Goal: Book appointment/travel/reservation

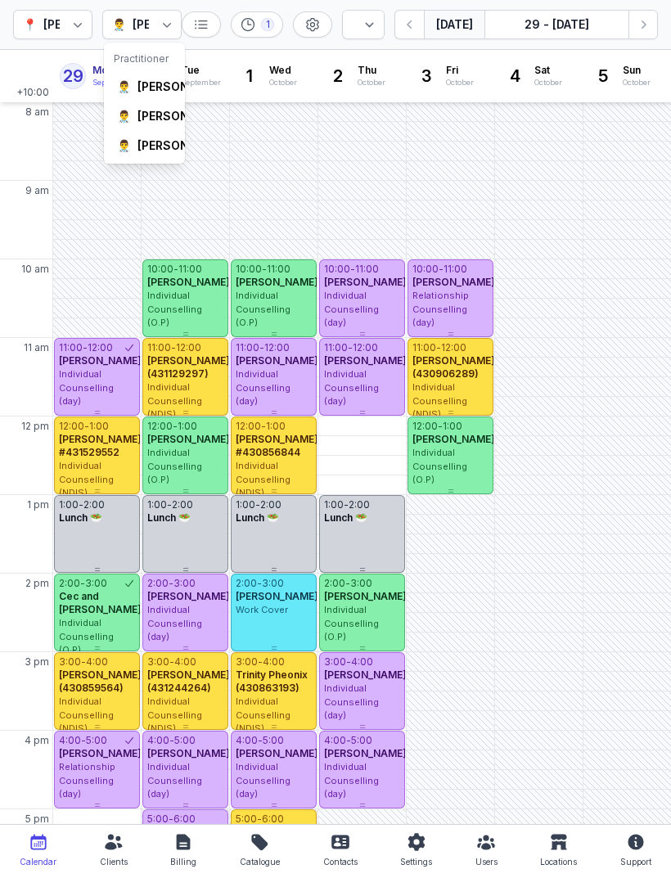
select select "week"
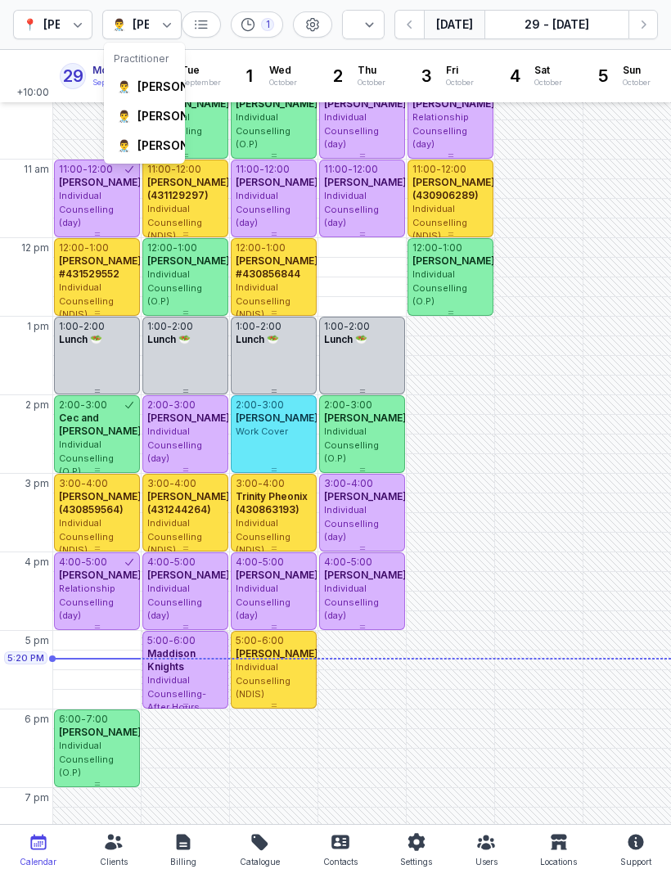
click at [151, 154] on div "[PERSON_NAME]" at bounding box center [184, 145] width 95 height 16
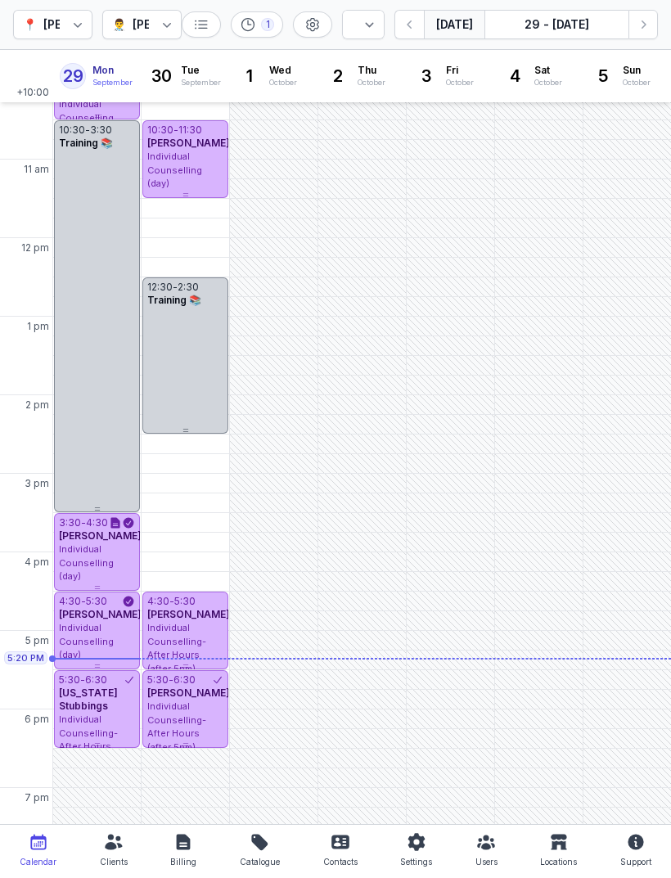
click at [633, 34] on button "Next week" at bounding box center [642, 24] width 29 height 29
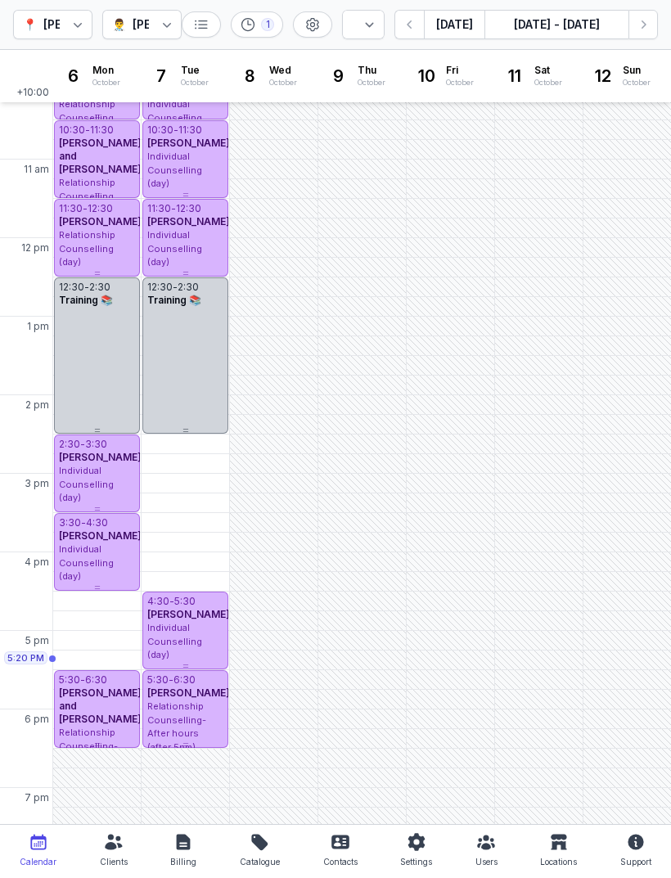
click at [636, 23] on icon "button" at bounding box center [643, 24] width 16 height 16
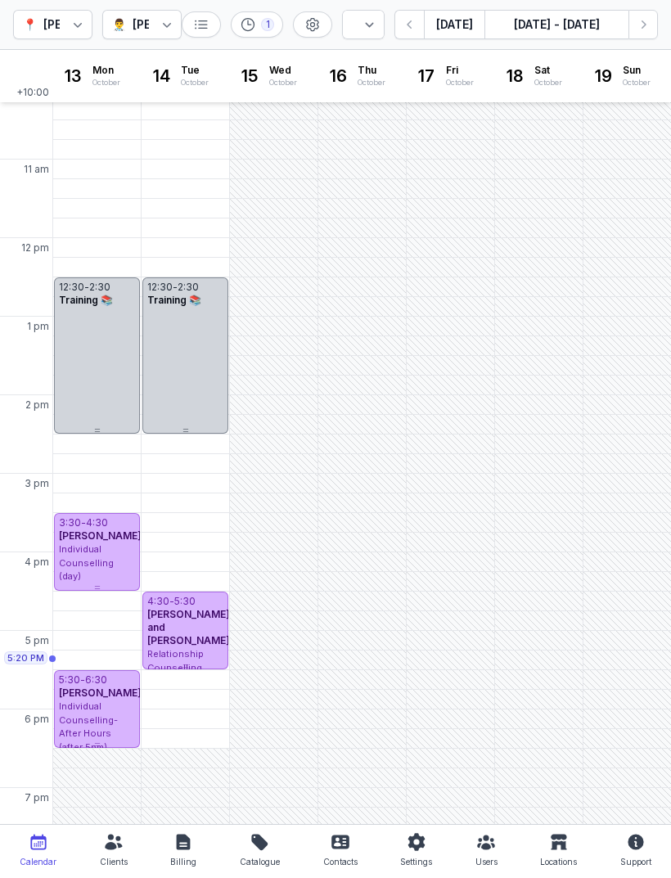
click at [437, 29] on button "[DATE]" at bounding box center [454, 24] width 61 height 29
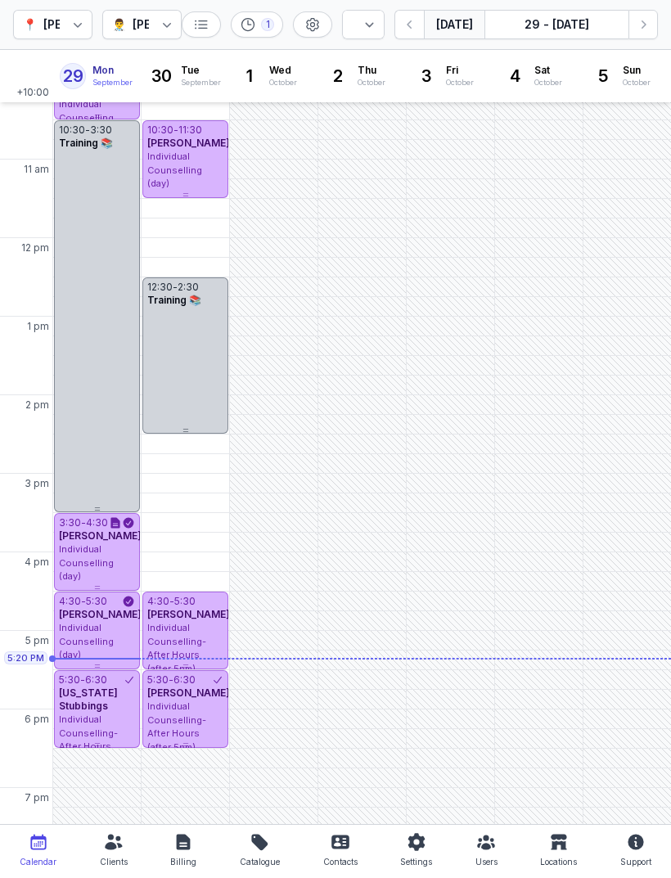
click at [638, 25] on icon "button" at bounding box center [643, 24] width 16 height 16
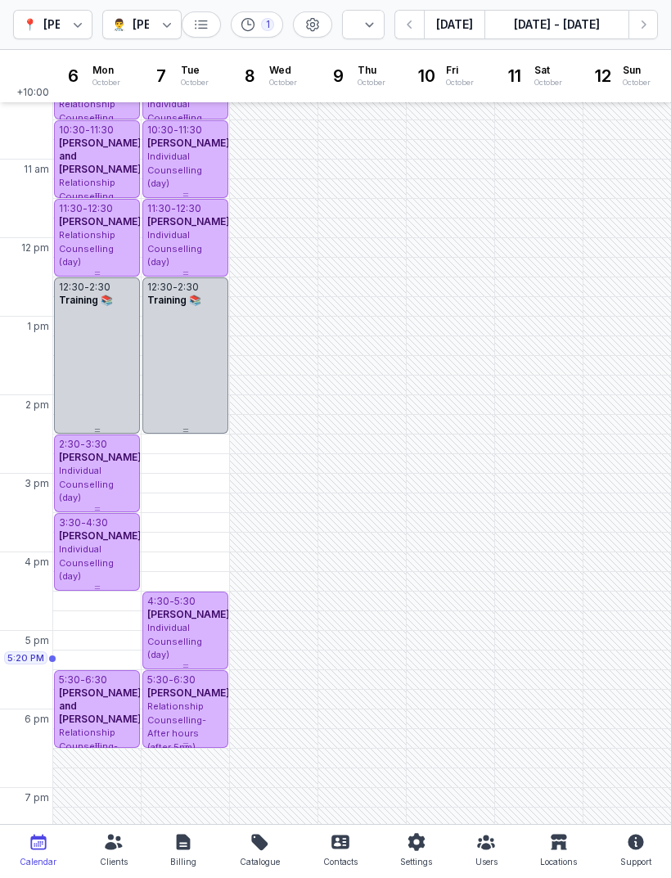
click at [638, 17] on icon "button" at bounding box center [643, 24] width 16 height 16
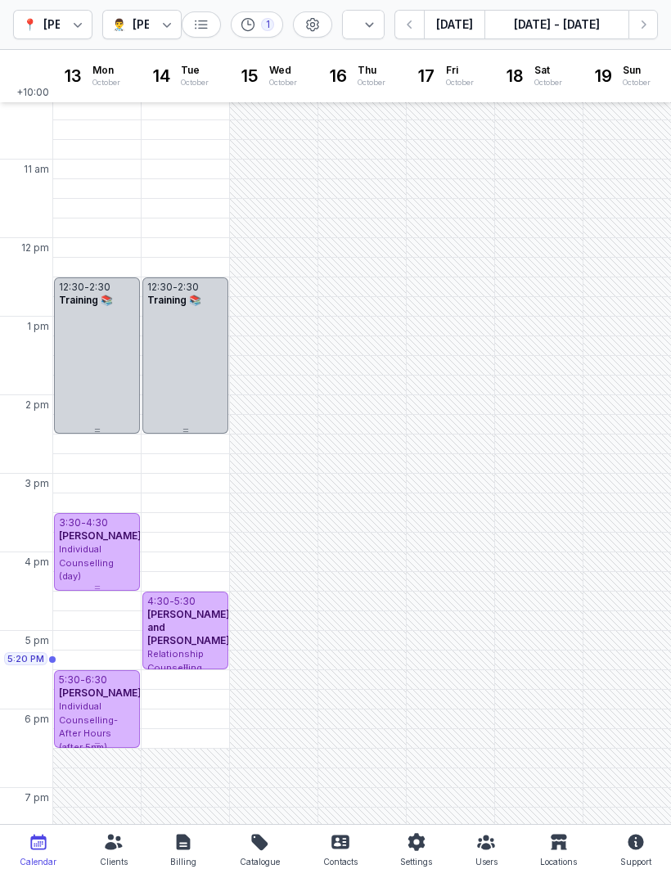
click at [101, 604] on div "4:30 PM - Mon" at bounding box center [95, 601] width 79 height 16
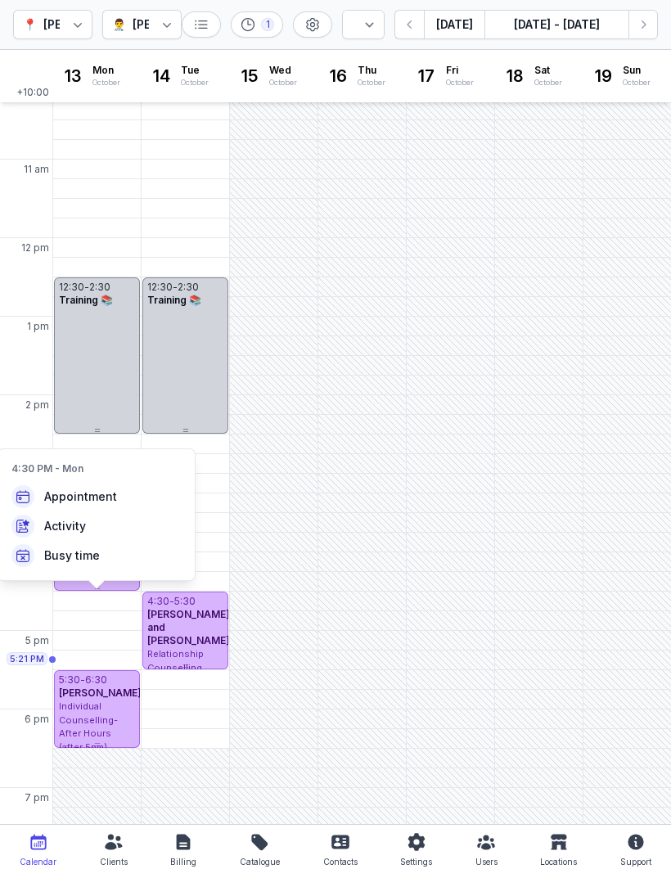
click at [92, 494] on span "Appointment" at bounding box center [80, 496] width 73 height 16
select select
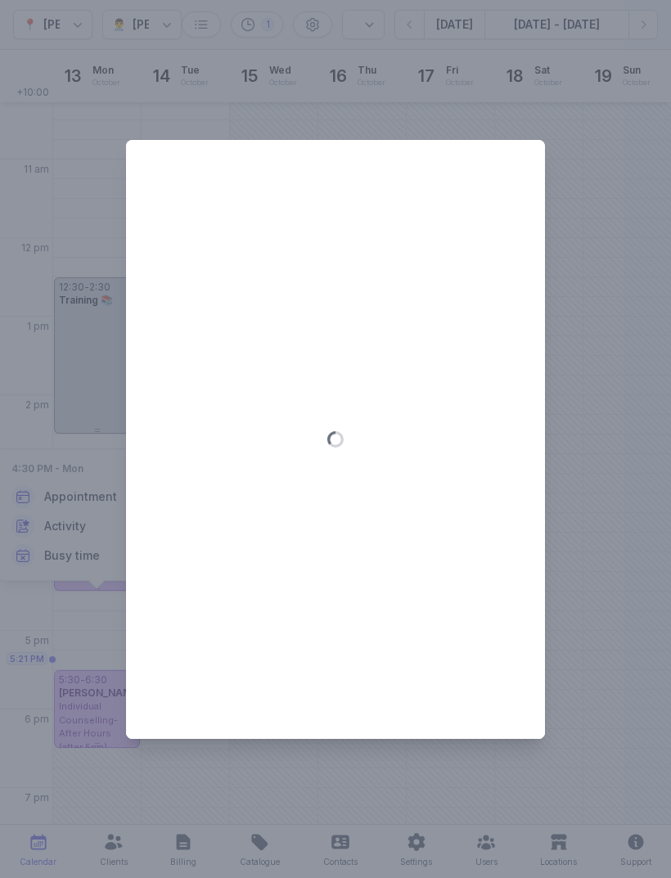
type input "[DATE]"
select select "16:30"
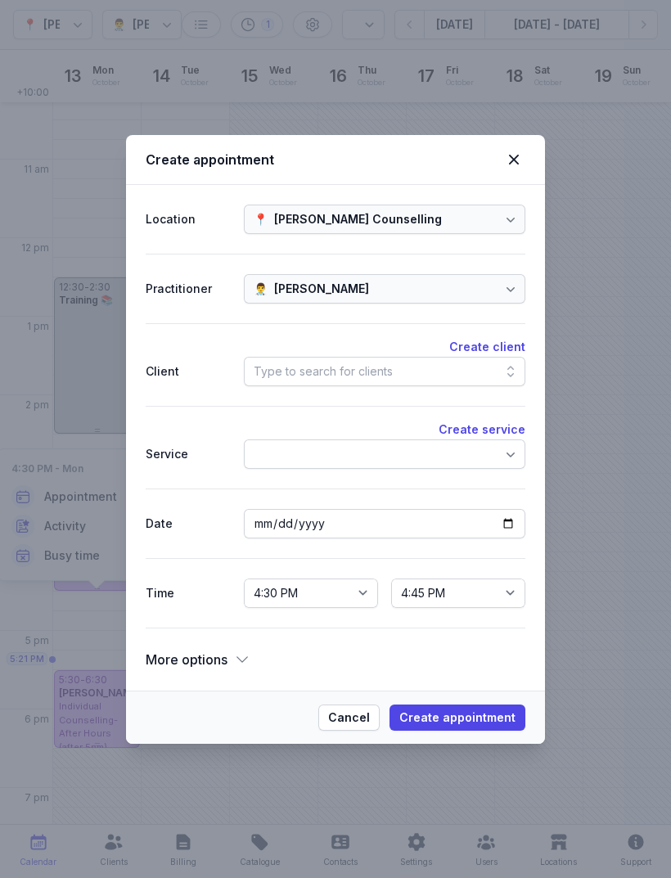
click at [362, 377] on div "Type to search for clients" at bounding box center [323, 372] width 139 height 20
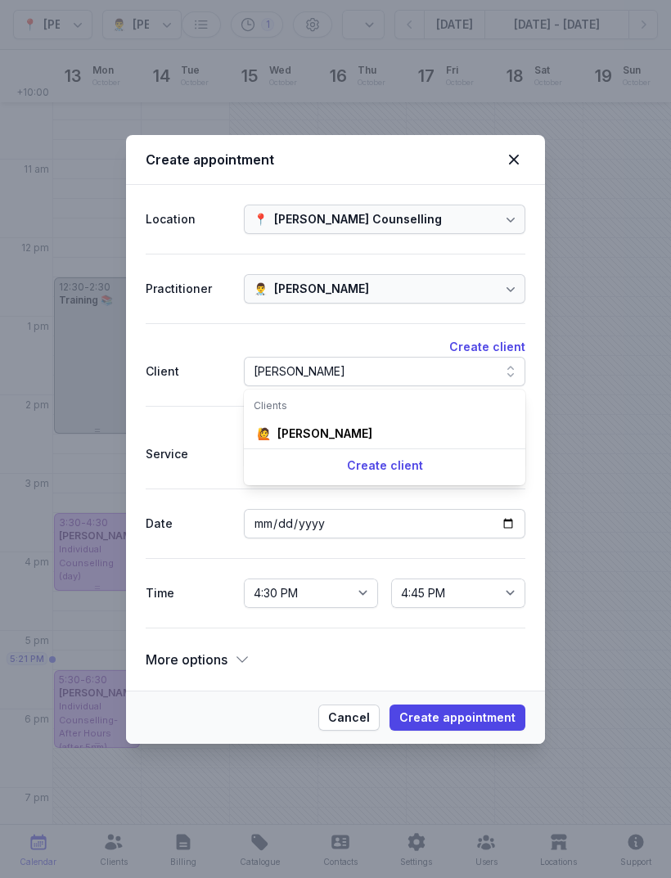
type input "[PERSON_NAME]"
click at [337, 429] on div "[PERSON_NAME]" at bounding box center [324, 433] width 95 height 16
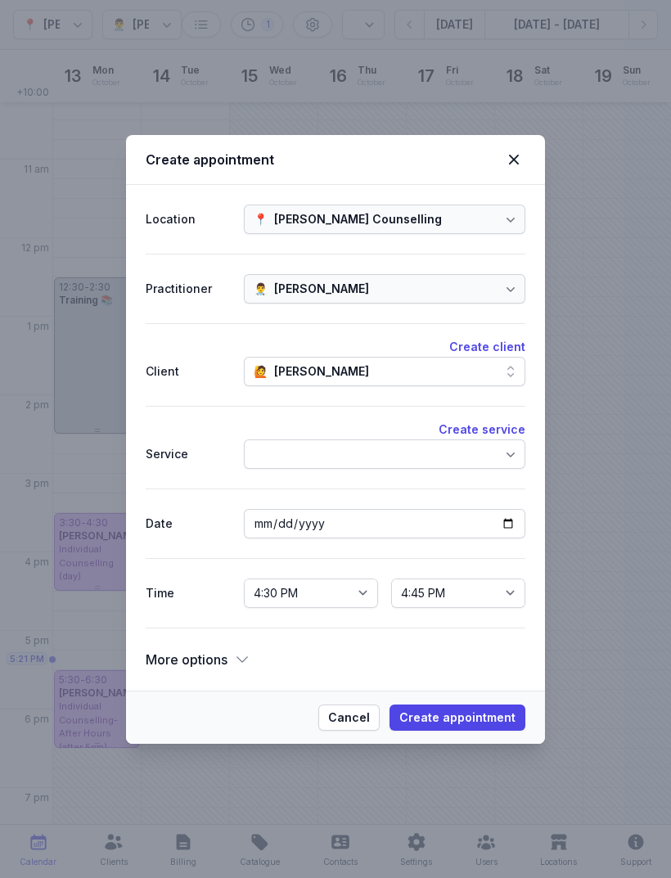
click at [482, 457] on div at bounding box center [384, 453] width 281 height 29
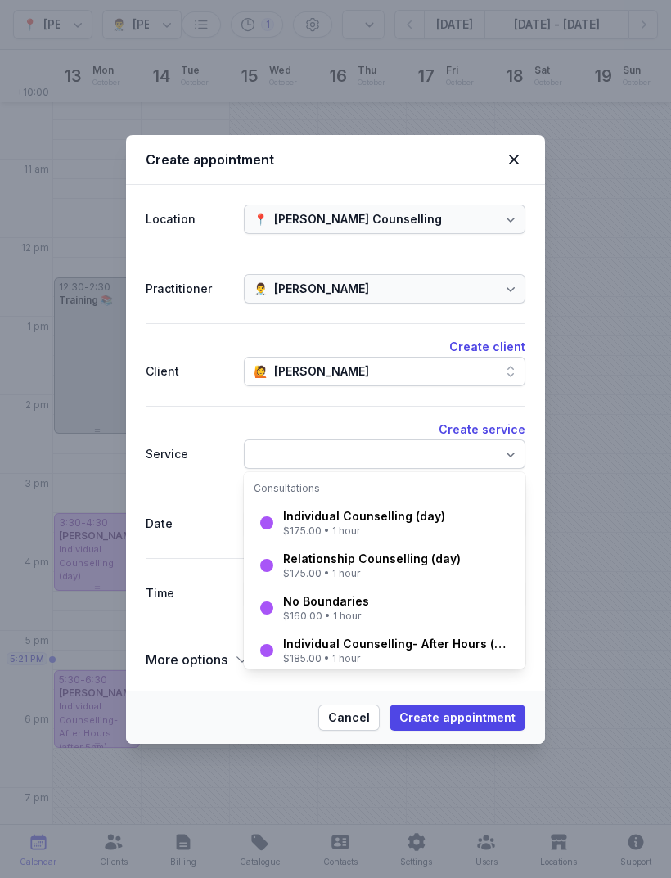
click at [405, 563] on div "Relationship Counselling (day)" at bounding box center [372, 559] width 178 height 16
select select "17:30"
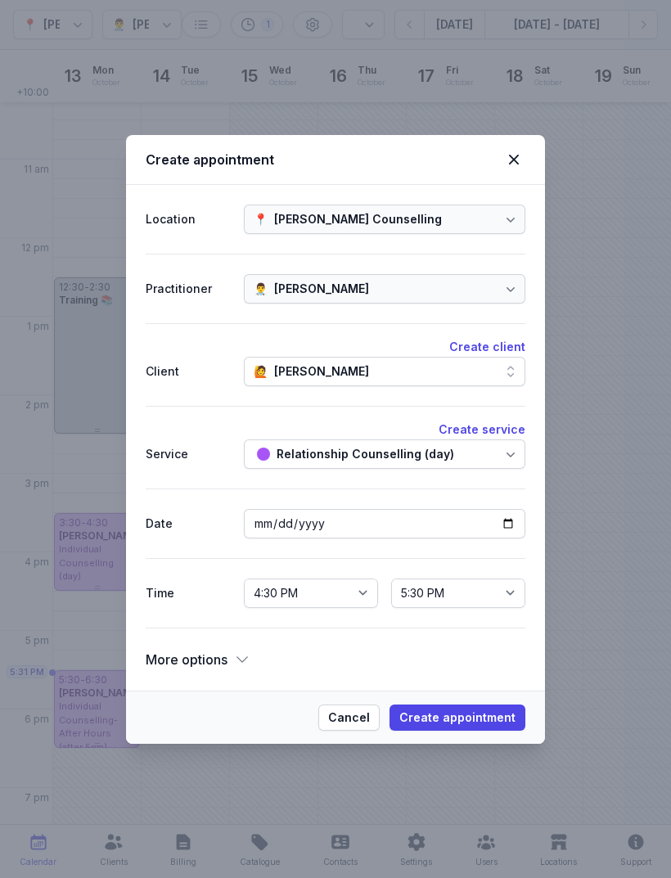
click at [407, 445] on div "Relationship Counselling (day)" at bounding box center [365, 454] width 178 height 20
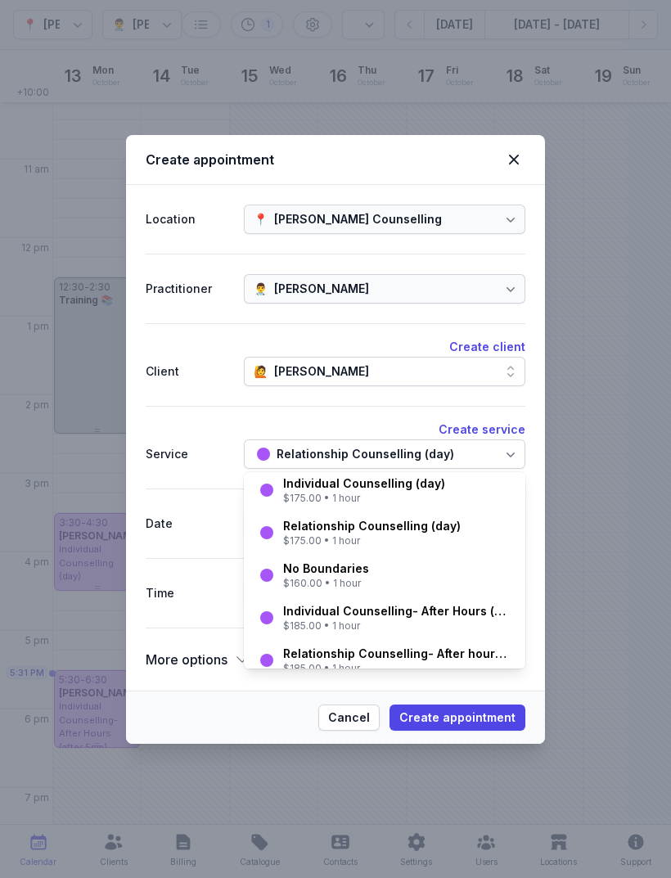
scroll to position [34, 0]
click at [404, 484] on div "Individual Counselling (day)" at bounding box center [364, 482] width 162 height 16
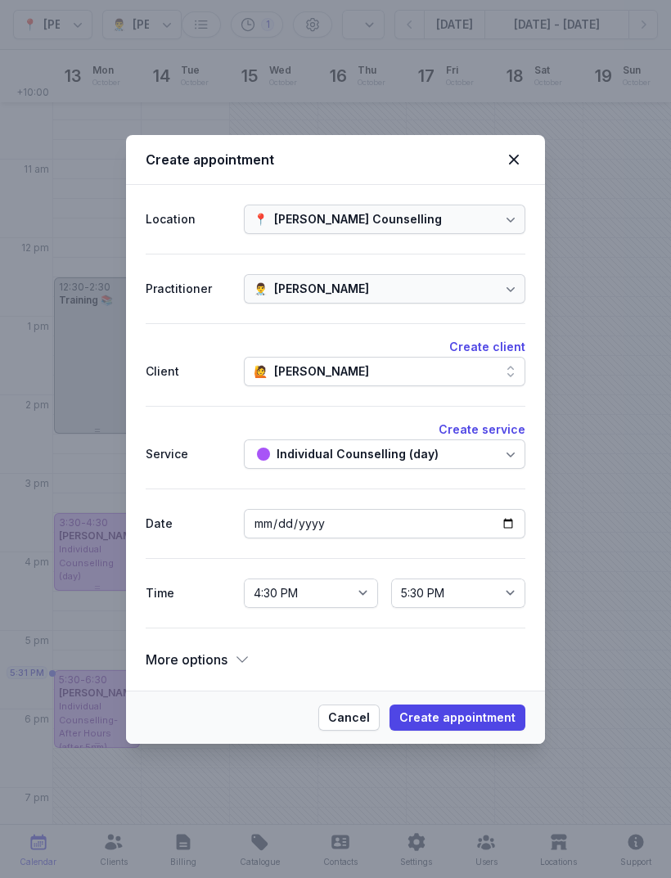
click at [465, 717] on span "Create appointment" at bounding box center [457, 718] width 116 height 20
select select
